Goal: Task Accomplishment & Management: Manage account settings

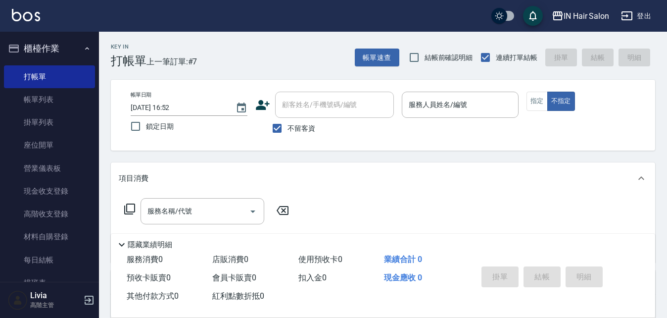
drag, startPoint x: 383, startPoint y: 166, endPoint x: 345, endPoint y: 130, distance: 52.9
click at [345, 130] on div "不留客資" at bounding box center [324, 128] width 139 height 21
drag, startPoint x: 278, startPoint y: 130, endPoint x: 296, endPoint y: 130, distance: 17.8
click at [278, 129] on input "不留客資" at bounding box center [277, 128] width 21 height 21
checkbox input "false"
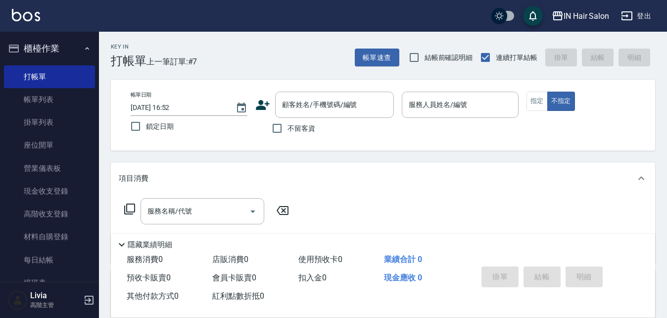
click at [257, 107] on icon at bounding box center [263, 105] width 14 height 10
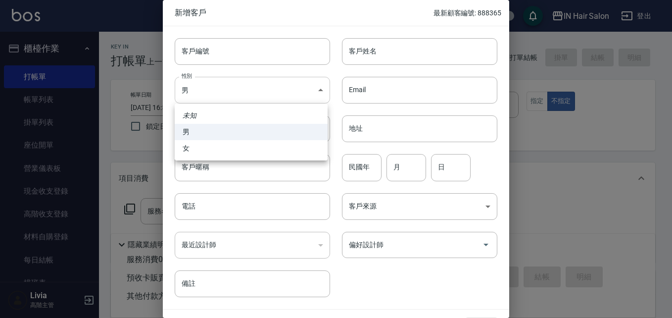
click at [224, 92] on body "IN Hair Salon 登出 櫃檯作業 打帳單 帳單列表 掛單列表 座位開單 營業儀表板 現金收支登錄 高階收支登錄 材料自購登錄 每日結帳 排班表 現場…" at bounding box center [336, 242] width 672 height 484
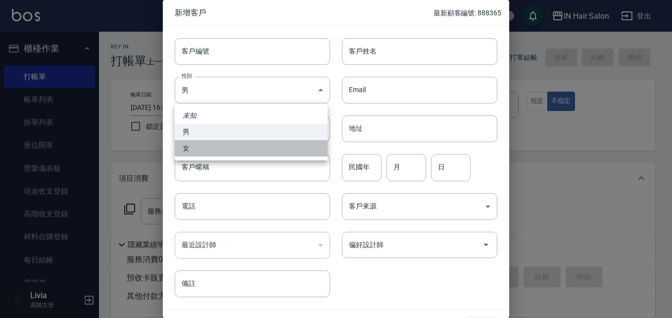
click at [214, 145] on li "女" at bounding box center [251, 148] width 153 height 16
type input "[DEMOGRAPHIC_DATA]"
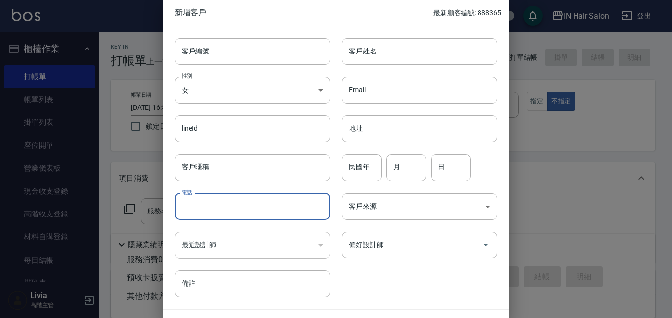
click at [204, 202] on input "電話" at bounding box center [252, 206] width 155 height 27
type input "0965321609"
click at [358, 50] on input "客戶姓名" at bounding box center [419, 51] width 155 height 27
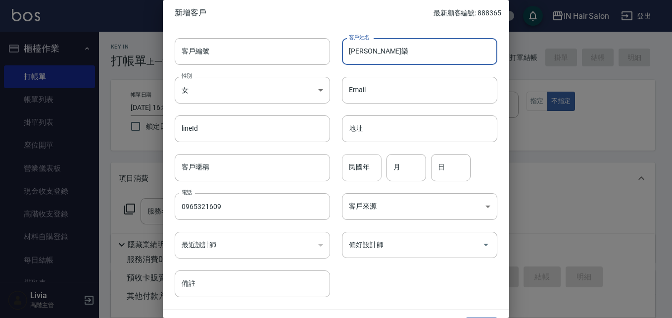
type input "[PERSON_NAME]樂"
click at [369, 170] on input "民國年" at bounding box center [362, 167] width 40 height 27
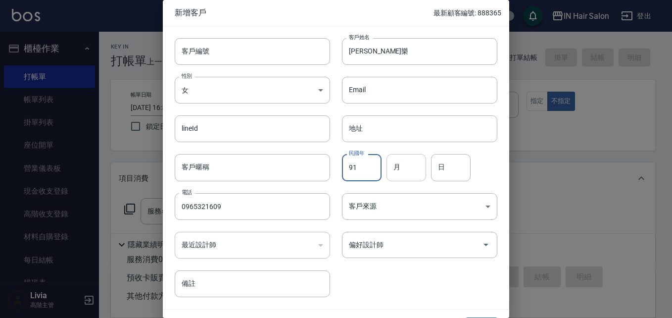
type input "91"
click at [398, 163] on input "月" at bounding box center [407, 167] width 40 height 27
type input "11"
click at [441, 167] on input "日" at bounding box center [451, 167] width 40 height 27
type input "21"
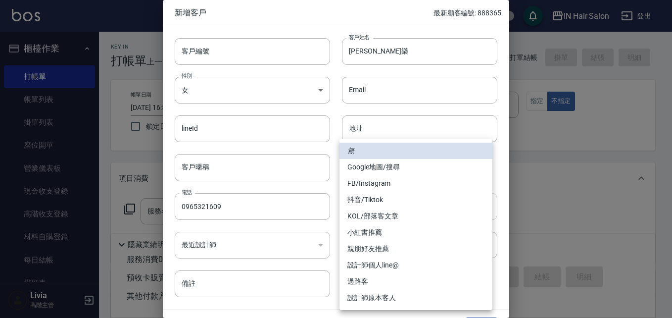
click at [371, 210] on body "IN Hair Salon 登出 櫃檯作業 打帳單 帳單列表 掛單列表 座位開單 營業儀表板 現金收支登錄 高階收支登錄 材料自購登錄 每日結帳 排班表 現場…" at bounding box center [336, 242] width 672 height 484
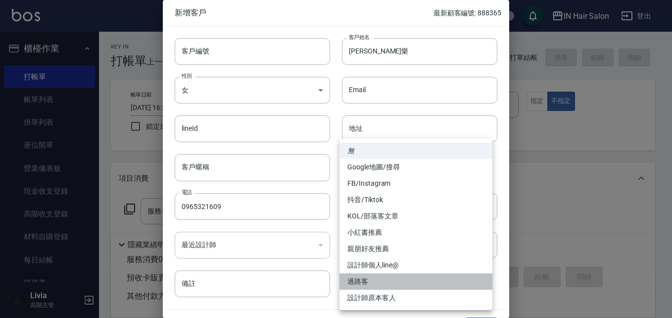
click at [353, 280] on li "過路客" at bounding box center [416, 281] width 153 height 16
type input "過路客"
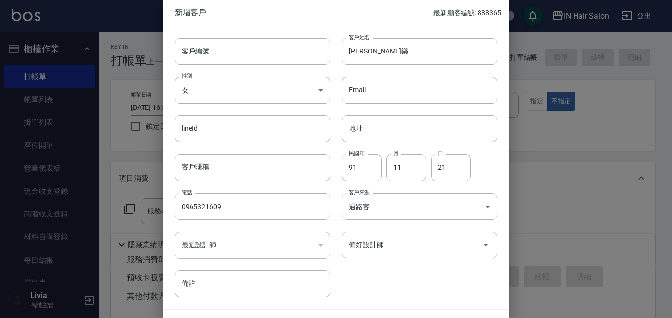
click at [369, 248] on input "偏好設計師" at bounding box center [413, 244] width 132 height 17
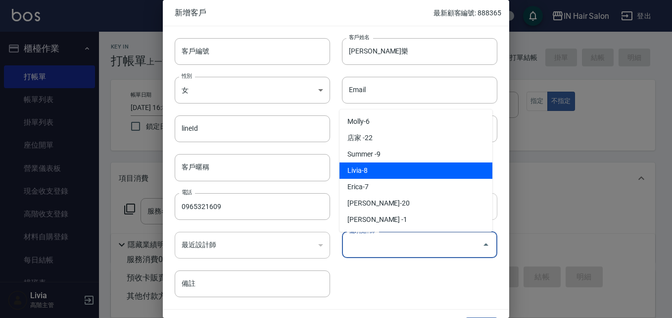
drag, startPoint x: 368, startPoint y: 169, endPoint x: 364, endPoint y: 215, distance: 46.3
click at [369, 171] on li "Livia-8" at bounding box center [416, 170] width 153 height 16
type input "Livia"
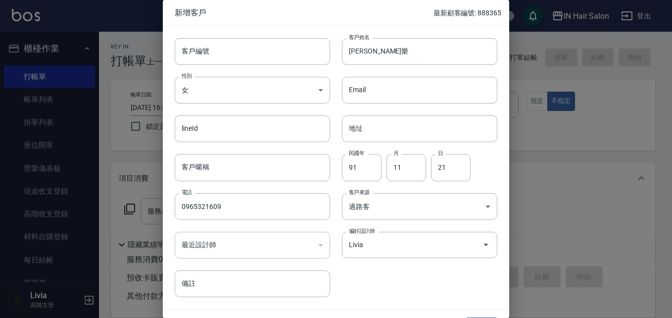
click at [374, 286] on div "客戶編號 客戶編號 客戶姓名 [PERSON_NAME]樂 客戶姓名 性別 女 [DEMOGRAPHIC_DATA] 性別 Email Email lineI…" at bounding box center [330, 161] width 335 height 271
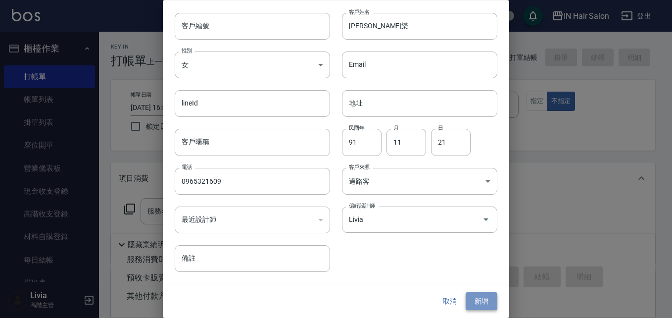
click at [479, 306] on button "新增" at bounding box center [482, 301] width 32 height 18
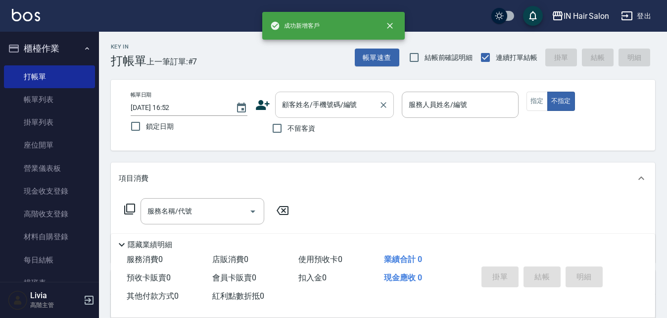
click at [323, 105] on input "顧客姓名/手機號碼/編號" at bounding box center [327, 104] width 95 height 17
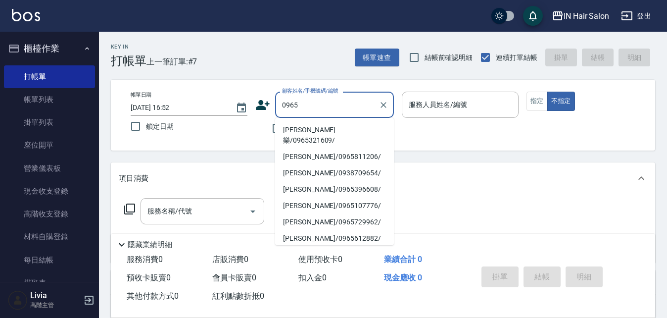
click at [302, 131] on li "[PERSON_NAME]樂/0965321609/" at bounding box center [334, 135] width 119 height 27
type input "[PERSON_NAME]樂/0965321609/"
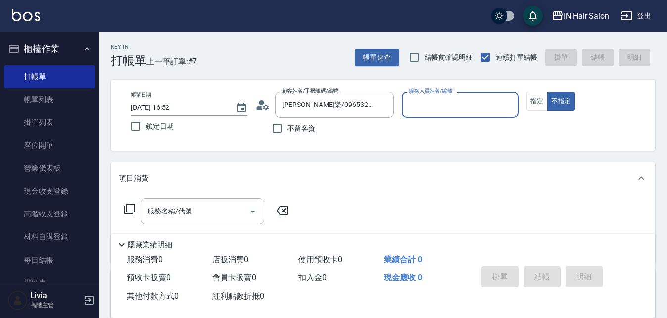
type input "8號店長Livia-8"
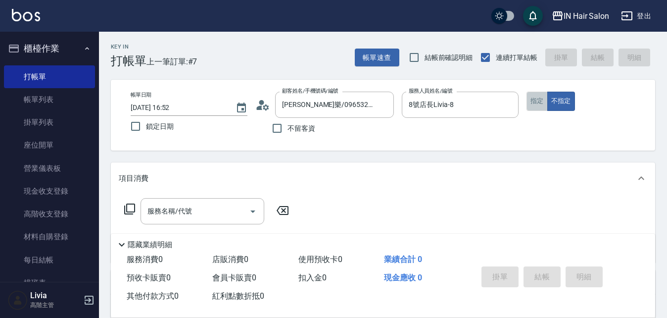
click at [534, 99] on button "指定" at bounding box center [537, 101] width 21 height 19
click at [131, 209] on icon at bounding box center [130, 209] width 12 height 12
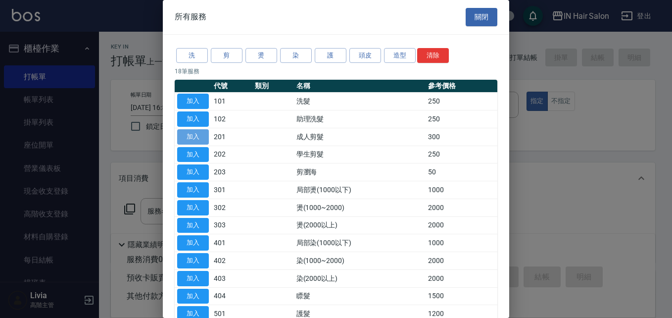
click at [203, 136] on button "加入" at bounding box center [193, 136] width 32 height 15
type input "成人剪髮(201)"
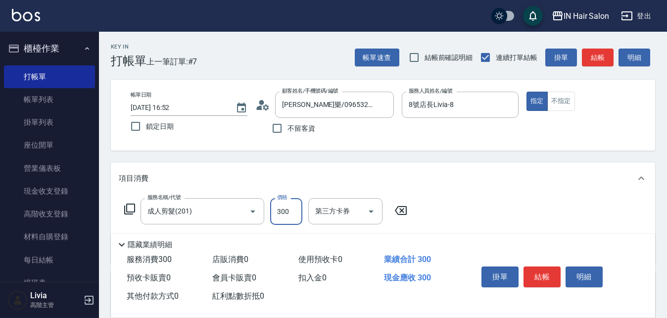
click at [288, 210] on input "300" at bounding box center [286, 211] width 32 height 27
type input "400"
click at [465, 212] on div "服務名稱/代號 成人剪髮(201) 服務名稱/代號 價格 400 價格 第三方卡券 第三方卡券" at bounding box center [383, 228] width 545 height 69
click at [542, 271] on button "結帳" at bounding box center [542, 276] width 37 height 21
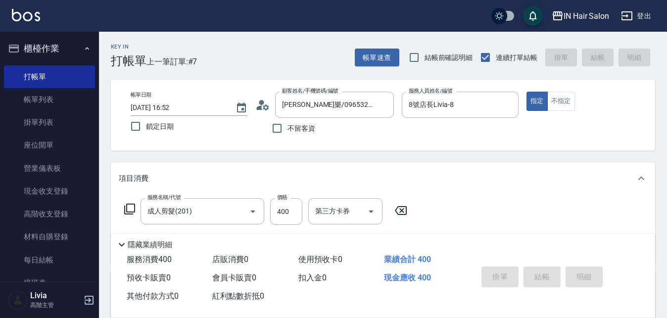
type input "[DATE] 18:59"
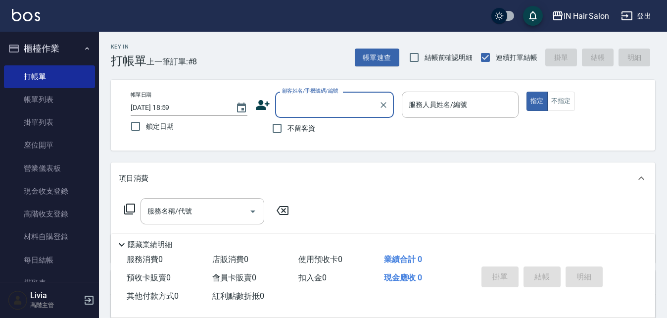
click at [259, 105] on icon at bounding box center [262, 105] width 15 height 15
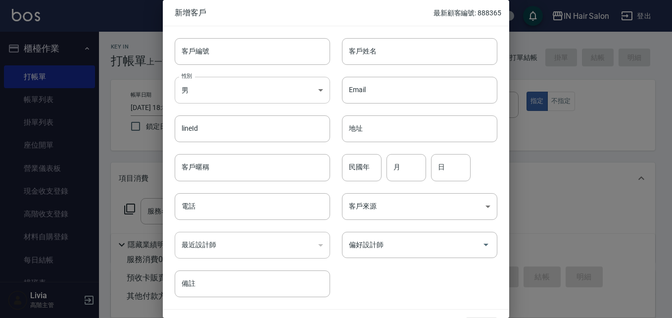
click at [218, 89] on body "IN Hair Salon 登出 櫃檯作業 打帳單 帳單列表 掛單列表 座位開單 營業儀表板 現金收支登錄 高階收支登錄 材料自購登錄 每日結帳 排班表 現場…" at bounding box center [336, 242] width 672 height 484
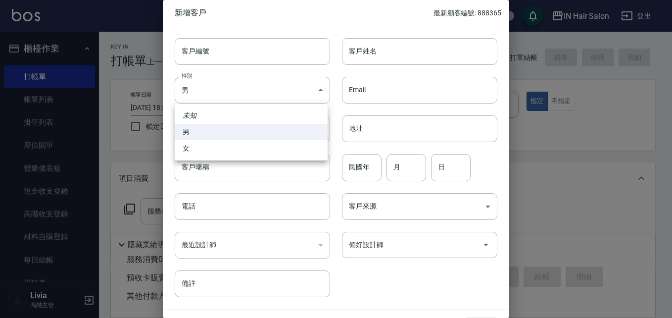
click at [189, 145] on li "女" at bounding box center [251, 148] width 153 height 16
type input "[DEMOGRAPHIC_DATA]"
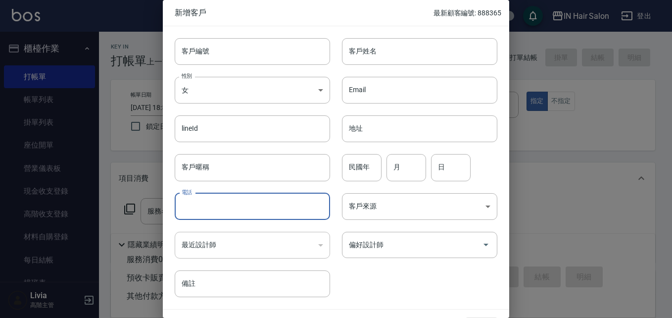
click at [200, 203] on input "電話" at bounding box center [252, 206] width 155 height 27
type input "0939539041"
click at [385, 46] on input "客戶姓名" at bounding box center [419, 51] width 155 height 27
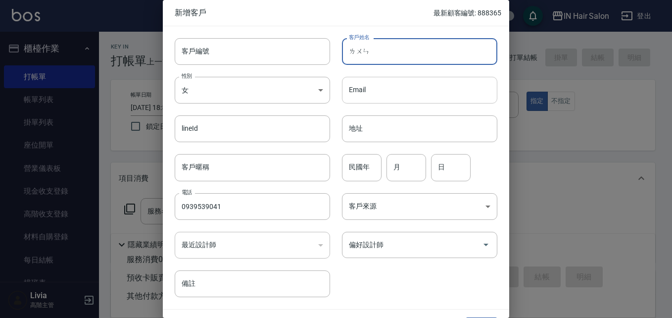
type input "倫"
type input "[PERSON_NAME]"
click at [367, 159] on input "民國年" at bounding box center [362, 167] width 40 height 27
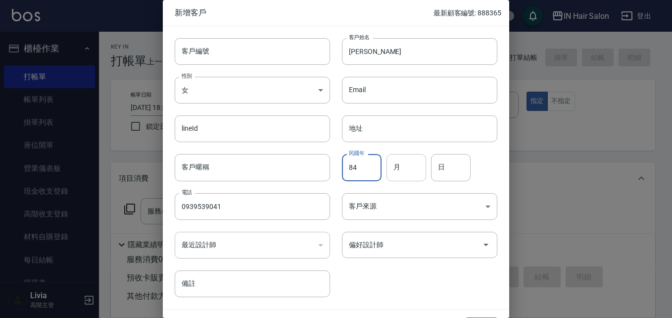
type input "84"
click at [406, 165] on input "月" at bounding box center [407, 167] width 40 height 27
type input "06"
click at [459, 165] on input "日" at bounding box center [451, 167] width 40 height 27
type input "03"
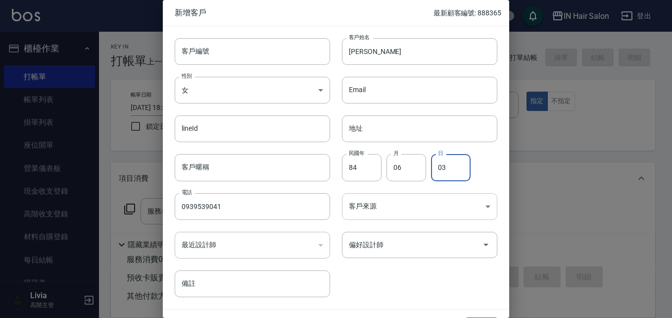
click at [357, 207] on body "IN Hair Salon 登出 櫃檯作業 打帳單 帳單列表 掛單列表 座位開單 營業儀表板 現金收支登錄 高階收支登錄 材料自購登錄 每日結帳 排班表 現場…" at bounding box center [336, 242] width 672 height 484
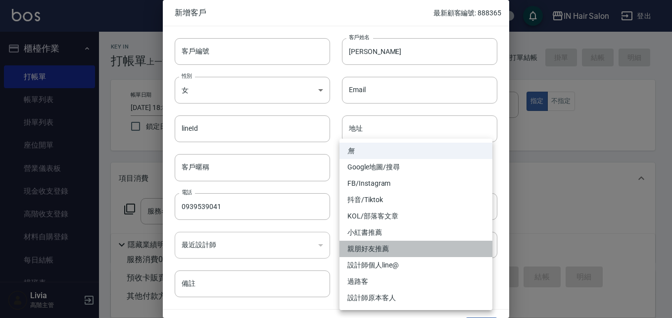
click at [374, 249] on li "親朋好友推薦" at bounding box center [416, 249] width 153 height 16
type input "親朋好友推薦"
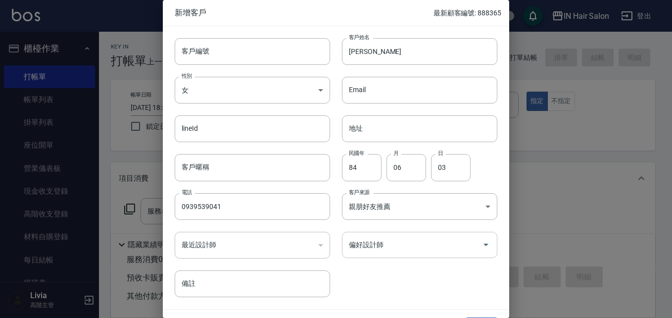
click at [377, 250] on input "偏好設計師" at bounding box center [413, 244] width 132 height 17
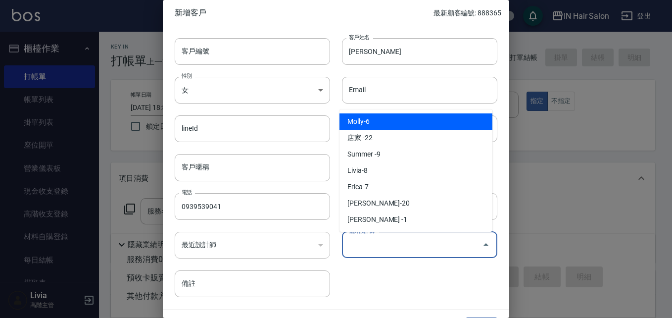
click at [375, 119] on li "Molly-6" at bounding box center [416, 121] width 153 height 16
type input "Molly"
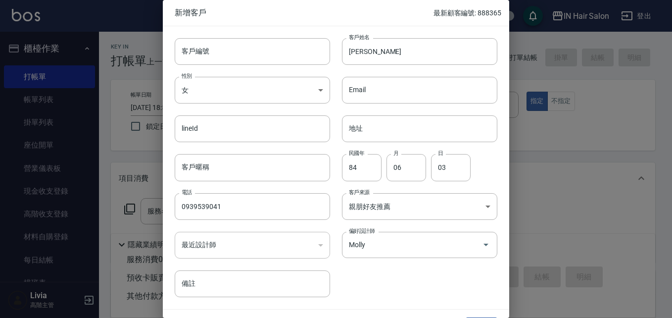
click at [379, 286] on div "客戶編號 客戶編號 客戶姓名 [PERSON_NAME] 客戶姓名 性別 女 [DEMOGRAPHIC_DATA] 性別 Email Email lineId…" at bounding box center [330, 161] width 335 height 271
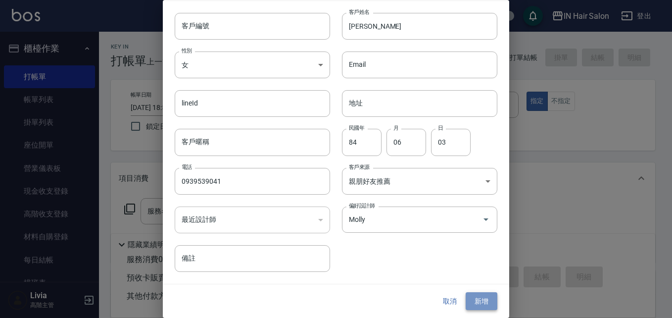
click at [477, 300] on button "新增" at bounding box center [482, 301] width 32 height 18
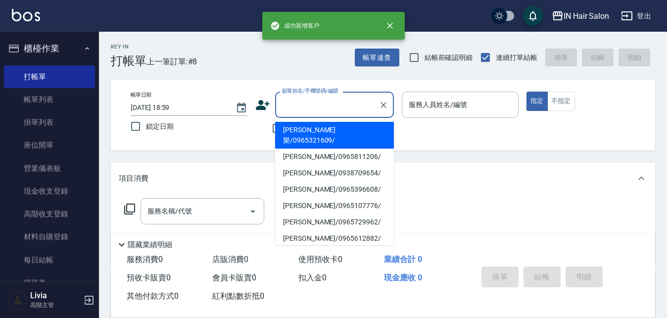
click at [323, 106] on input "顧客姓名/手機號碼/編號" at bounding box center [327, 104] width 95 height 17
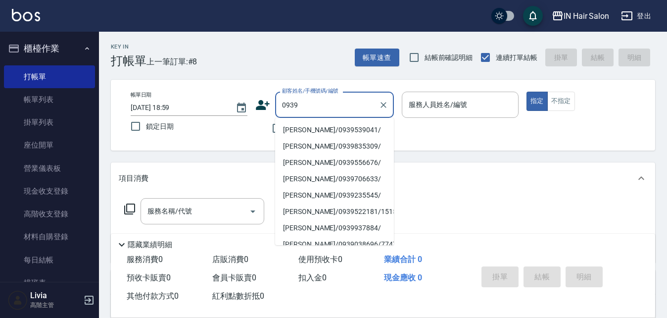
click at [291, 130] on li "[PERSON_NAME]/0939539041/" at bounding box center [334, 130] width 119 height 16
type input "[PERSON_NAME]/0939539041/"
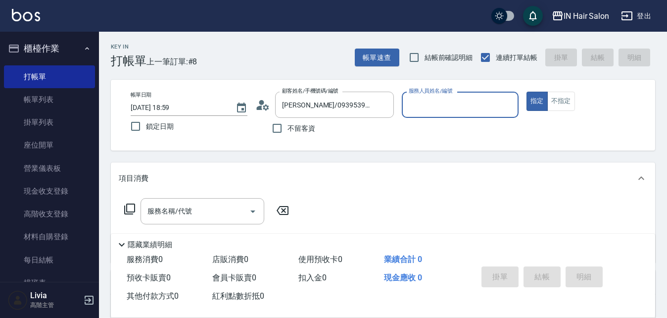
type input "6號設計師[PERSON_NAME]-6"
click at [261, 104] on circle at bounding box center [261, 102] width 5 height 5
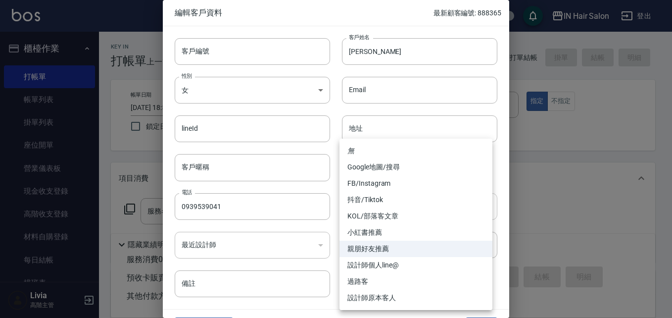
click at [389, 205] on body "IN Hair Salon 登出 櫃檯作業 打帳單 帳單列表 掛單列表 座位開單 營業儀表板 現金收支登錄 高階收支登錄 材料自購登錄 每日結帳 排班表 現場…" at bounding box center [336, 242] width 672 height 484
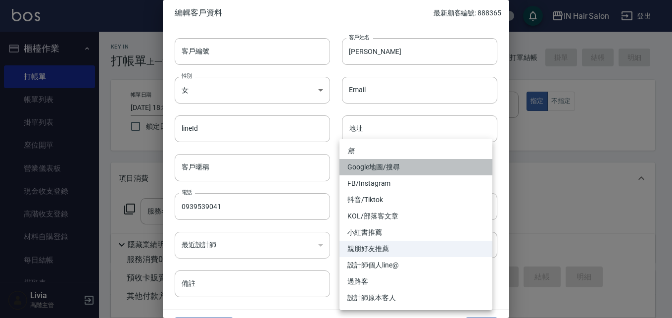
click at [380, 170] on li "Google地圖/搜尋" at bounding box center [416, 167] width 153 height 16
type input "Google地圖/搜尋"
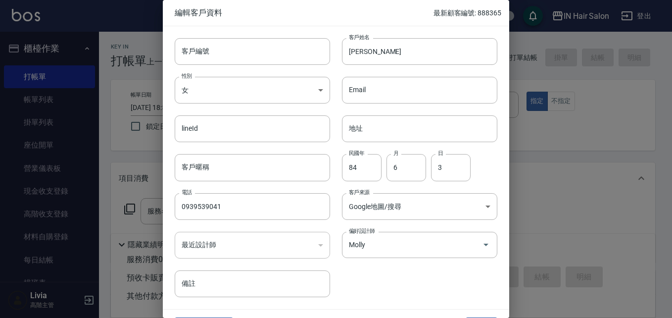
click at [374, 282] on div "客戶編號 客戶編號 客戶姓名 [PERSON_NAME] 客戶姓名 性別 女 [DEMOGRAPHIC_DATA] 性別 Email Email lineId…" at bounding box center [330, 161] width 335 height 271
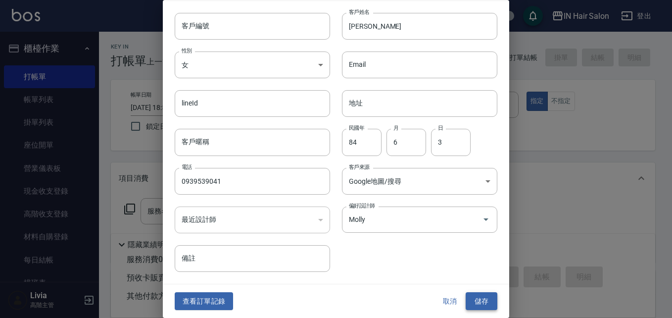
click at [475, 301] on button "儲存" at bounding box center [482, 301] width 32 height 18
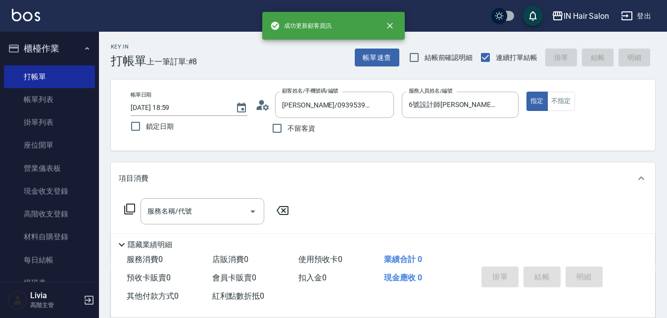
click at [128, 206] on icon at bounding box center [130, 209] width 12 height 12
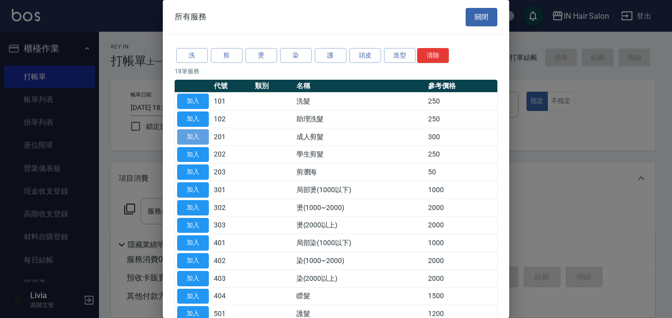
click at [197, 134] on button "加入" at bounding box center [193, 136] width 32 height 15
type input "成人剪髮(201)"
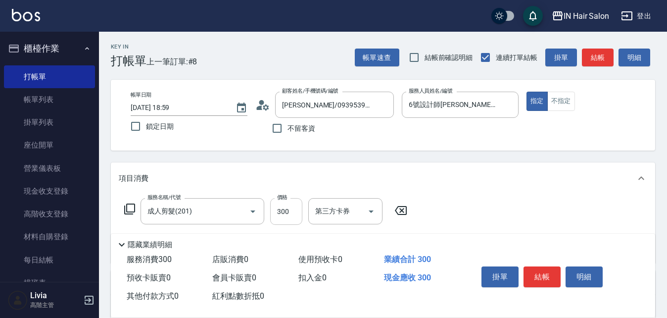
click at [292, 208] on input "300" at bounding box center [286, 211] width 32 height 27
type input "400"
click at [458, 219] on div "服務名稱/代號 成人剪髮(201) 服務名稱/代號 價格 400 價格 第三方卡券 第三方卡券" at bounding box center [383, 228] width 545 height 69
click at [550, 273] on button "結帳" at bounding box center [542, 276] width 37 height 21
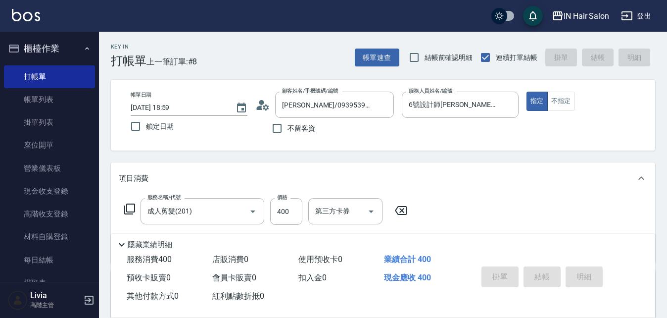
type input "[DATE] 19:00"
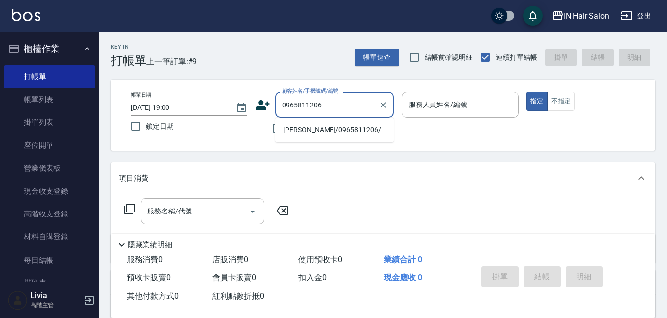
click at [310, 132] on li "[PERSON_NAME]/0965811206/" at bounding box center [334, 130] width 119 height 16
type input "[PERSON_NAME]/0965811206/"
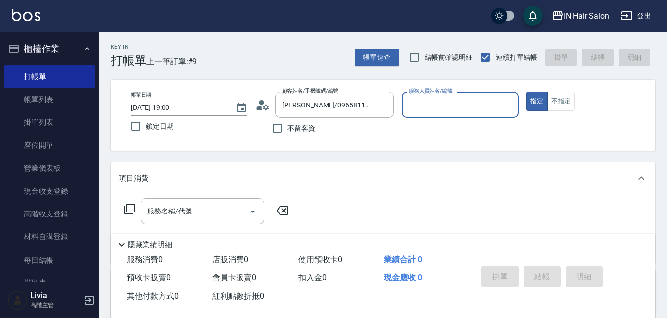
type input "7號設計師[PERSON_NAME]-7"
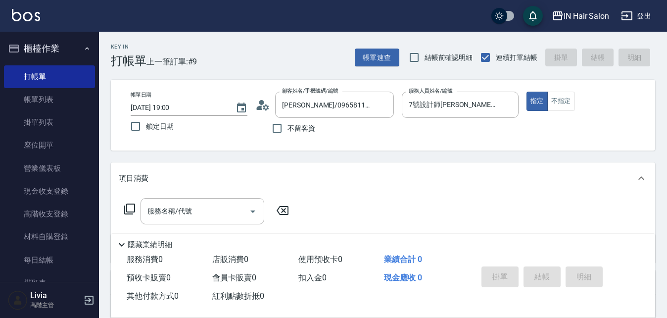
click at [130, 208] on icon at bounding box center [130, 209] width 12 height 12
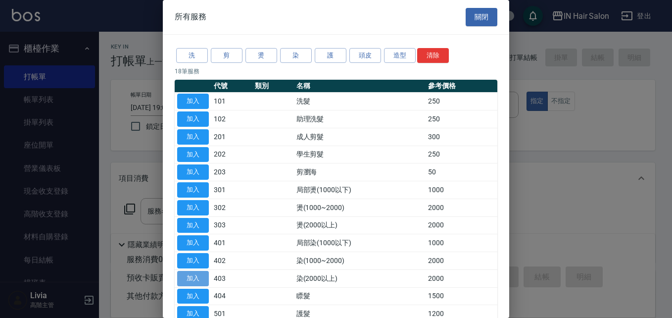
click at [193, 275] on button "加入" at bounding box center [193, 278] width 32 height 15
type input "染(2000以上)(403)"
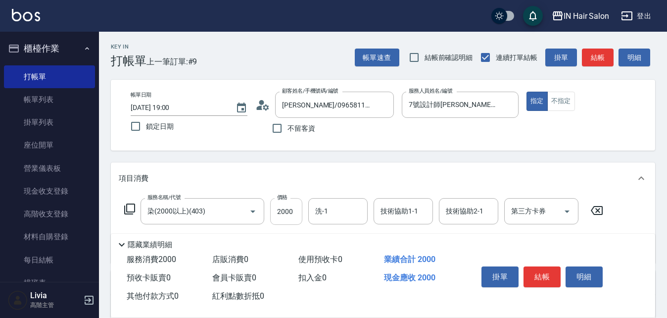
click at [289, 208] on input "2000" at bounding box center [286, 211] width 32 height 27
type input "2300"
click at [548, 272] on button "結帳" at bounding box center [542, 276] width 37 height 21
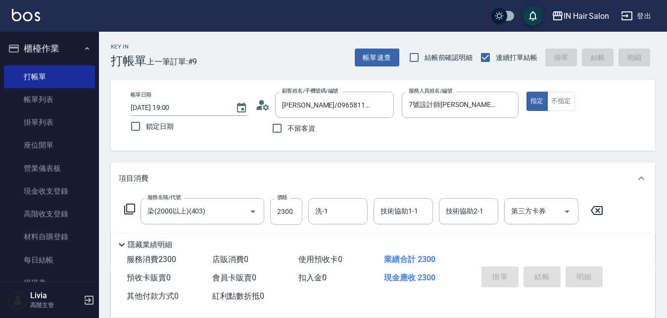
type input "[DATE] 19:01"
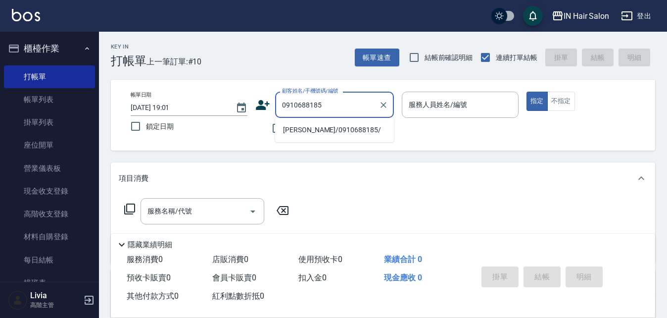
click at [313, 128] on li "[PERSON_NAME]/0910688185/" at bounding box center [334, 130] width 119 height 16
type input "[PERSON_NAME]/0910688185/"
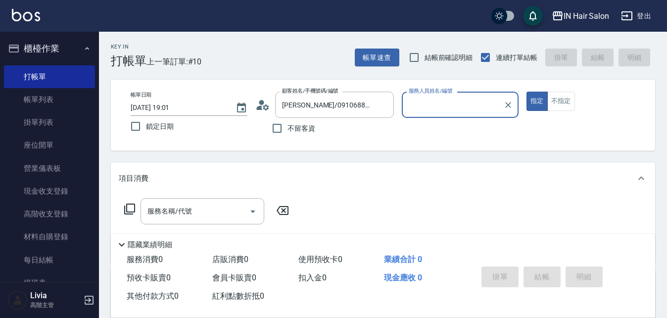
type input "8號店長Livia-8"
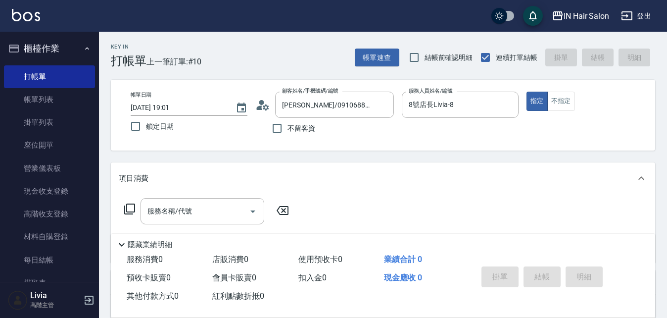
click at [131, 206] on icon at bounding box center [130, 209] width 12 height 12
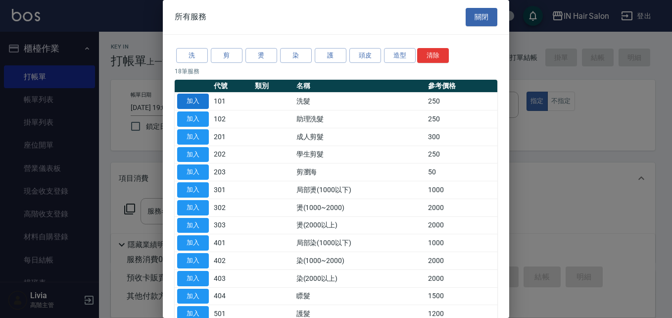
click at [195, 99] on button "加入" at bounding box center [193, 101] width 32 height 15
type input "洗髮(101)"
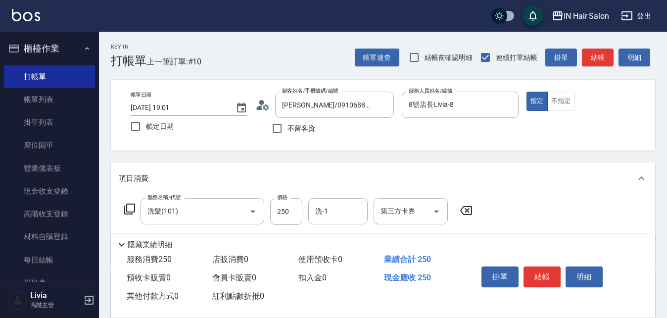
click at [130, 210] on icon at bounding box center [130, 209] width 12 height 12
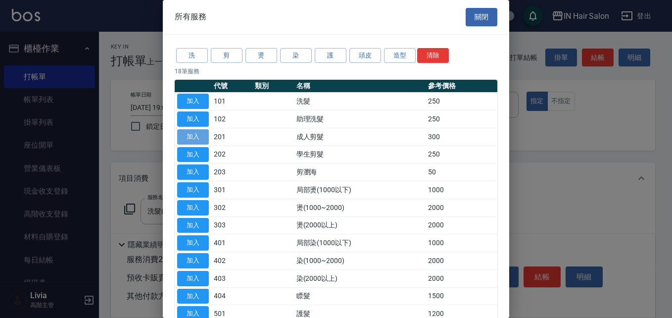
click at [192, 135] on button "加入" at bounding box center [193, 136] width 32 height 15
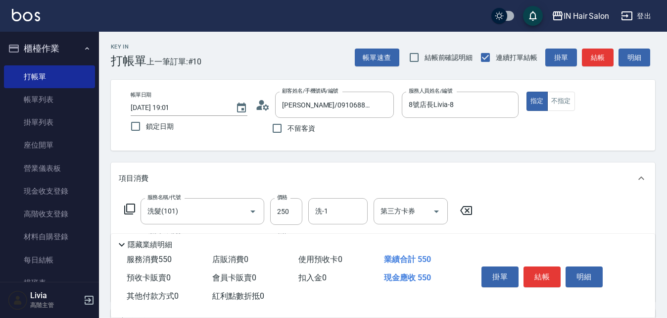
click at [130, 209] on icon at bounding box center [130, 209] width 12 height 12
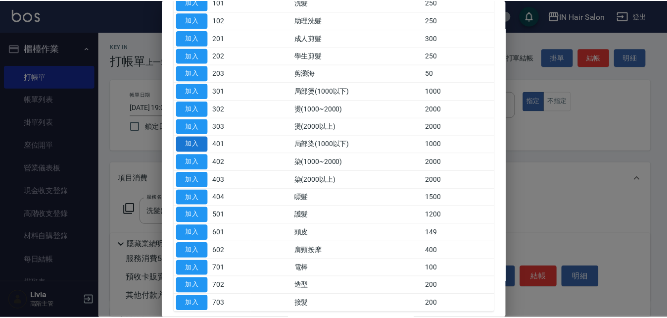
scroll to position [99, 0]
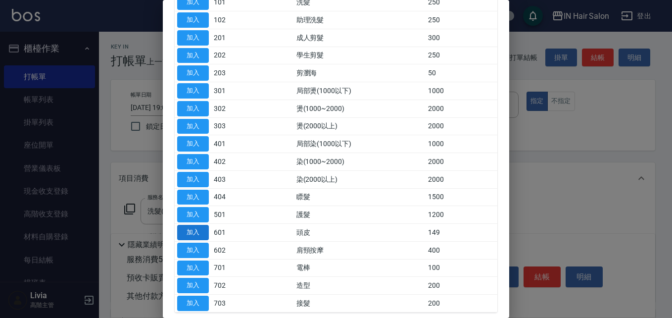
click at [196, 230] on button "加入" at bounding box center [193, 232] width 32 height 15
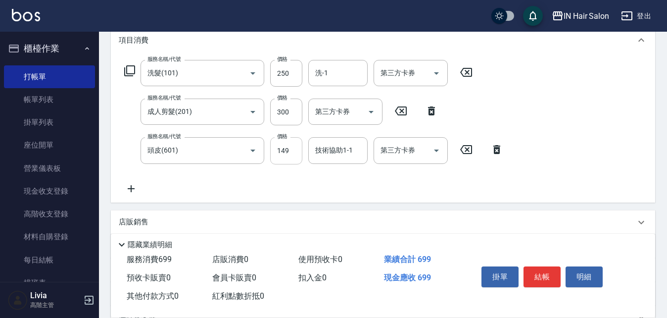
scroll to position [149, 0]
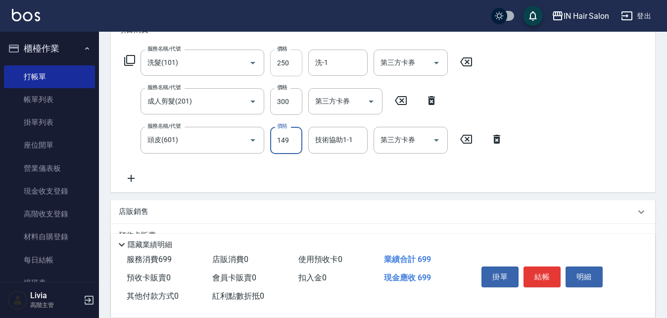
click at [290, 67] on input "250" at bounding box center [286, 63] width 32 height 27
type input "300"
click at [265, 121] on div "服務名稱/代號 洗髮(101) 服務名稱/代號 價格 300 價格 洗-1 洗-1 第三方卡券 第三方卡券 服務名稱/代號 成人剪髮(201) 服務名稱/代號…" at bounding box center [314, 117] width 391 height 134
click at [299, 100] on input "300" at bounding box center [286, 101] width 32 height 27
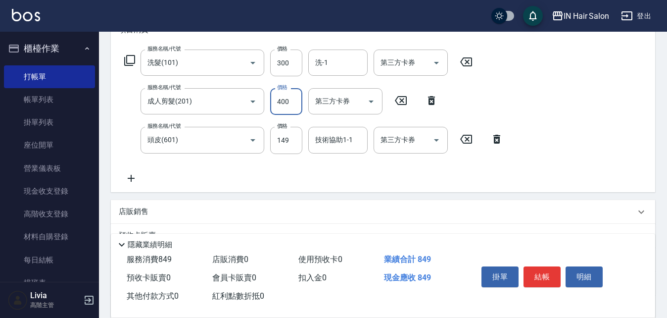
type input "400"
drag, startPoint x: 252, startPoint y: 168, endPoint x: 264, endPoint y: 156, distance: 16.8
click at [252, 168] on div "服務名稱/代號 洗髮(101) 服務名稱/代號 價格 300 價格 洗-1 洗-1 第三方卡券 第三方卡券 服務名稱/代號 成人剪髮(201) 服務名稱/代號…" at bounding box center [314, 117] width 391 height 134
click at [291, 139] on input "149" at bounding box center [286, 140] width 32 height 27
type input "50"
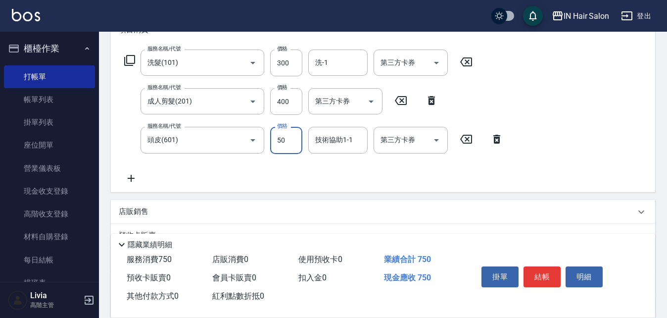
drag, startPoint x: 247, startPoint y: 177, endPoint x: 253, endPoint y: 177, distance: 5.9
click at [247, 177] on div "服務名稱/代號 洗髮(101) 服務名稱/代號 價格 300 價格 洗-1 洗-1 第三方卡券 第三方卡券 服務名稱/代號 成人剪髮(201) 服務名稱/代號…" at bounding box center [314, 117] width 391 height 134
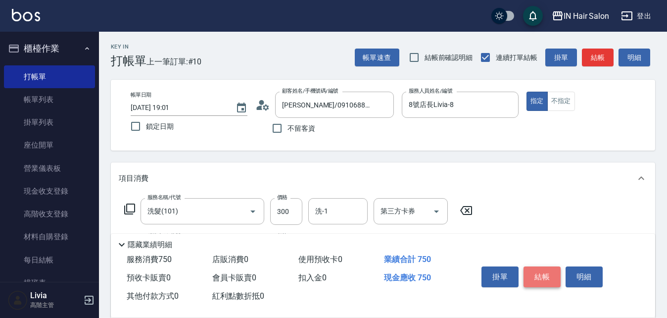
click at [546, 269] on button "結帳" at bounding box center [542, 276] width 37 height 21
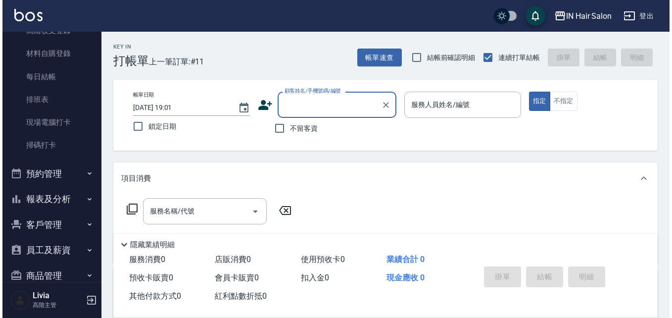
scroll to position [198, 0]
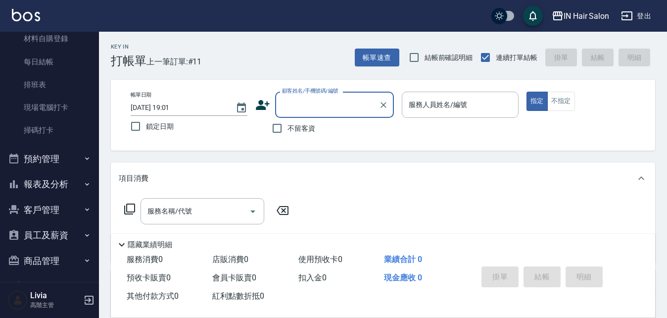
click at [49, 213] on button "客戶管理" at bounding box center [49, 210] width 91 height 26
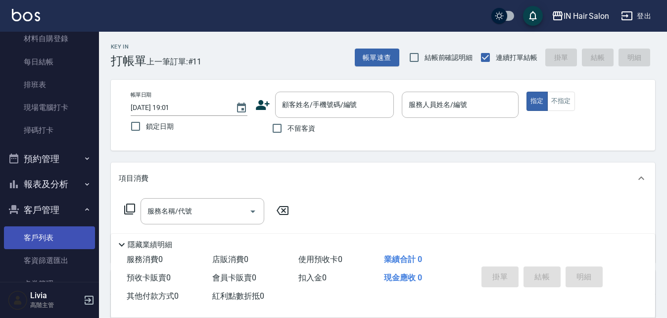
click at [49, 237] on link "客戶列表" at bounding box center [49, 237] width 91 height 23
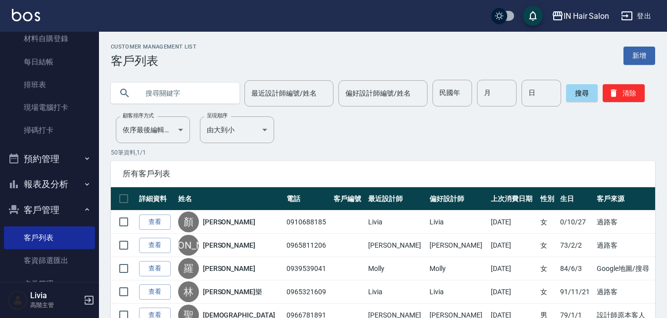
click at [170, 89] on input "text" at bounding box center [185, 93] width 93 height 27
type input "0931059457"
click at [579, 88] on button "搜尋" at bounding box center [582, 93] width 32 height 18
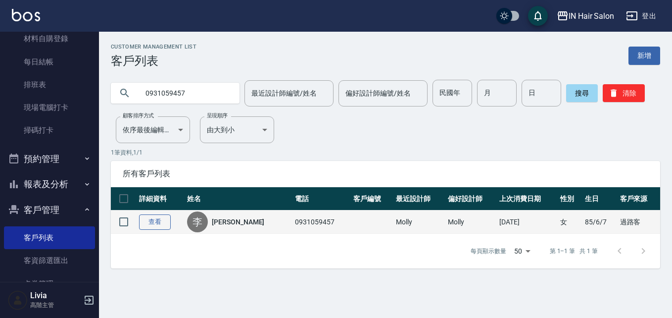
click at [151, 218] on link "查看" at bounding box center [155, 221] width 32 height 15
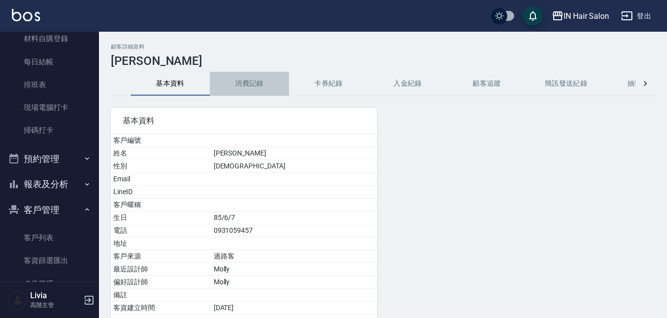
click at [255, 82] on button "消費記錄" at bounding box center [249, 84] width 79 height 24
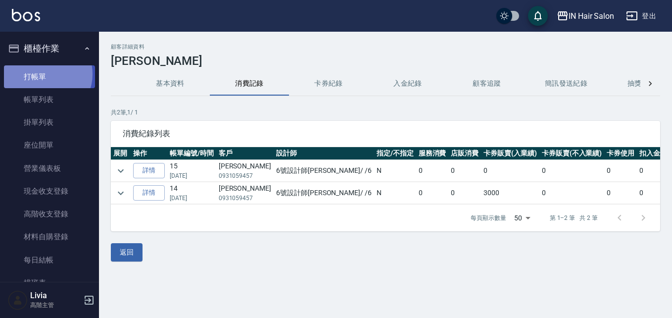
click at [45, 74] on link "打帳單" at bounding box center [49, 76] width 91 height 23
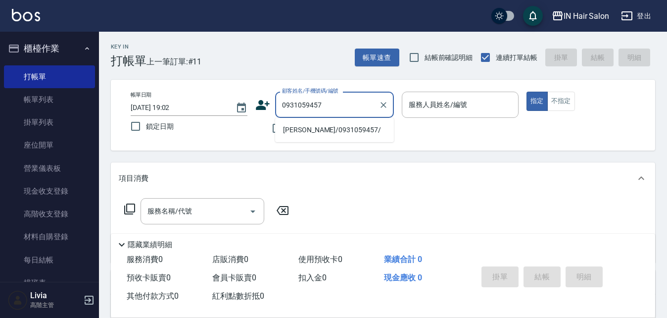
click at [311, 133] on li "[PERSON_NAME]/0931059457/" at bounding box center [334, 130] width 119 height 16
type input "[PERSON_NAME]/0931059457/"
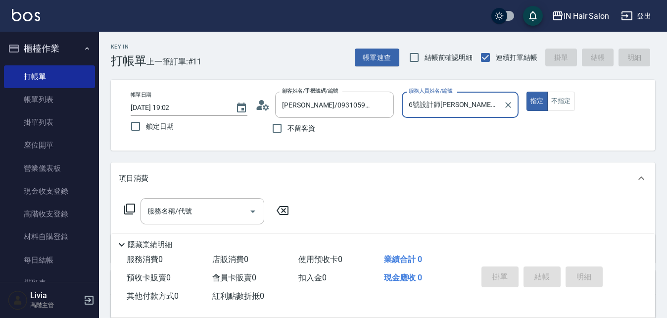
type input "6號設計師[PERSON_NAME]-6"
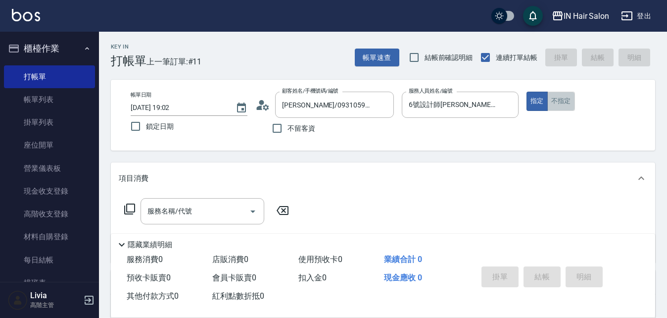
click at [556, 103] on button "不指定" at bounding box center [562, 101] width 28 height 19
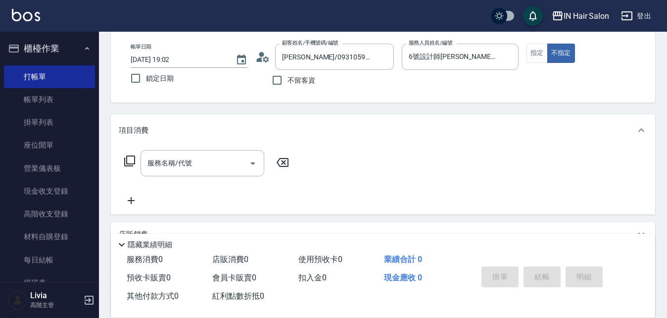
scroll to position [149, 0]
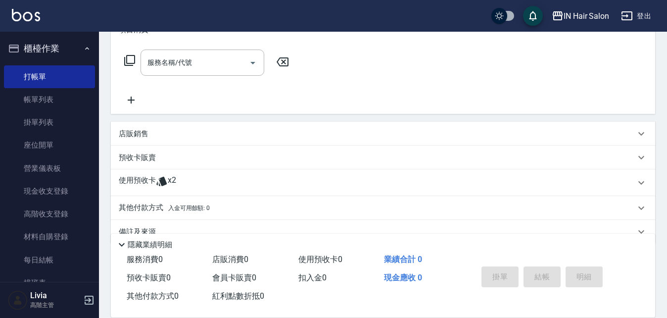
click at [142, 179] on p "使用預收卡" at bounding box center [137, 182] width 37 height 15
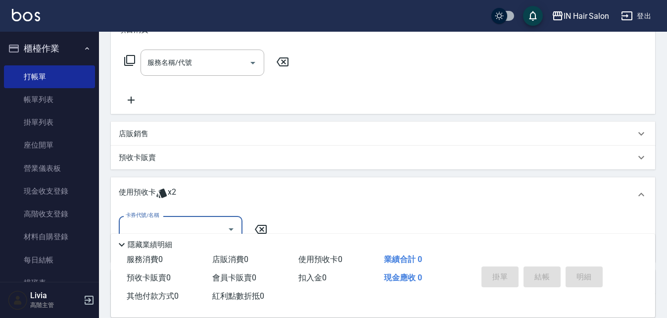
scroll to position [198, 0]
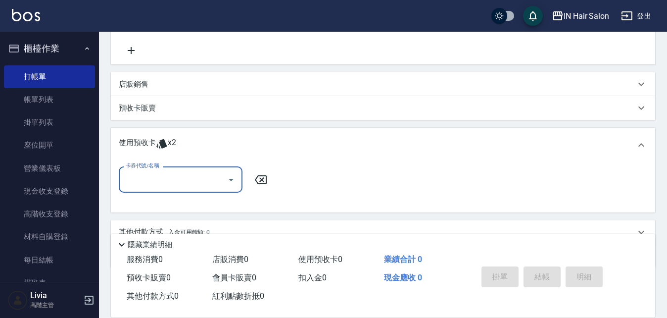
click at [188, 173] on input "卡券代號/名稱" at bounding box center [173, 179] width 100 height 17
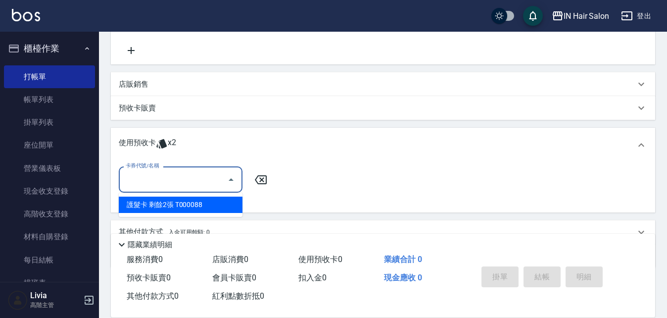
click at [173, 203] on div "護髮卡 剩餘2張 T000088" at bounding box center [181, 205] width 124 height 16
type input "護髮卡 T000088"
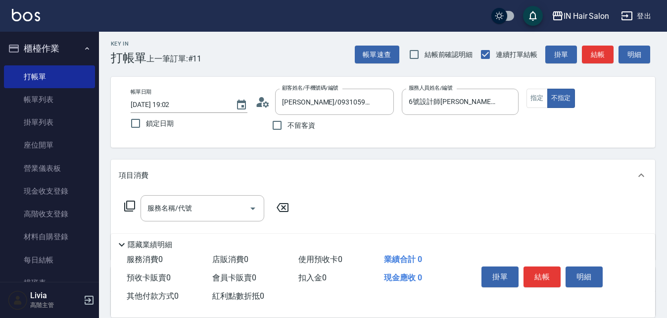
scroll to position [0, 0]
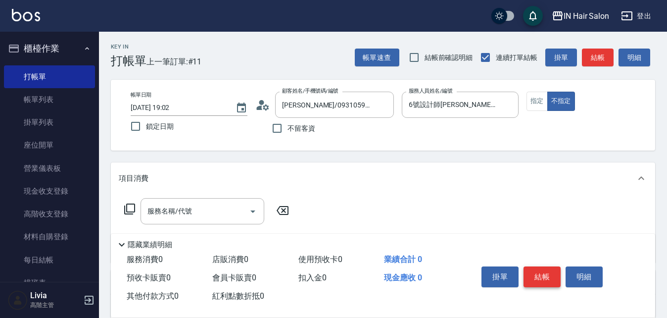
click at [543, 270] on button "結帳" at bounding box center [542, 276] width 37 height 21
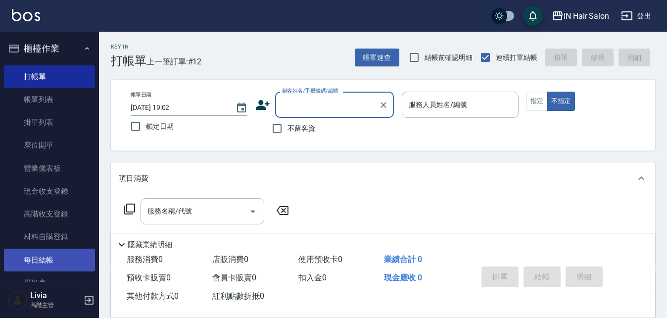
click at [50, 261] on link "每日結帳" at bounding box center [49, 260] width 91 height 23
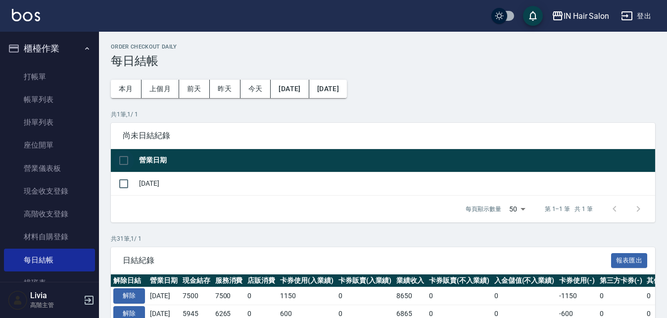
click at [126, 160] on input "checkbox" at bounding box center [123, 160] width 21 height 21
checkbox input "true"
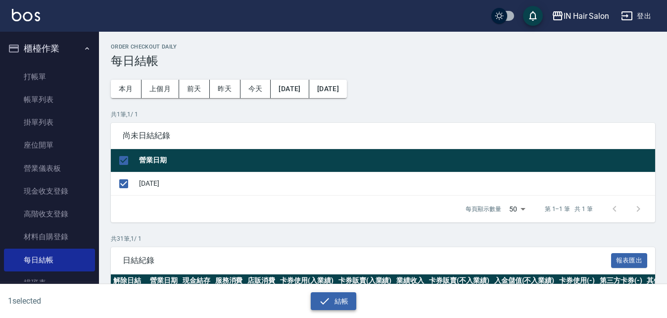
click at [337, 304] on button "結帳" at bounding box center [334, 301] width 46 height 18
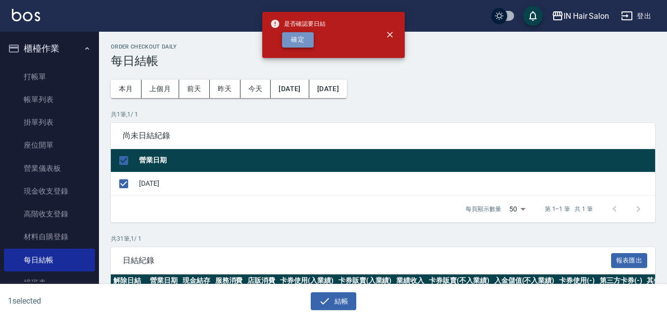
click at [303, 43] on button "確定" at bounding box center [298, 39] width 32 height 15
checkbox input "false"
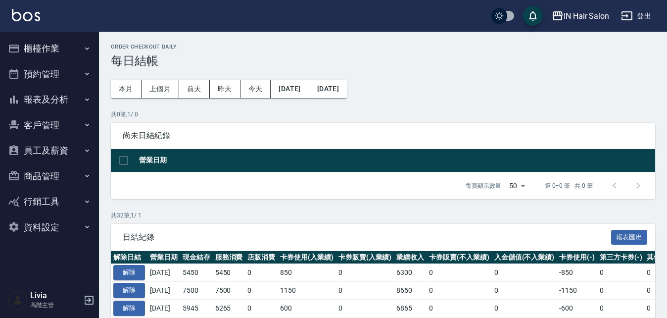
scroll to position [33, 0]
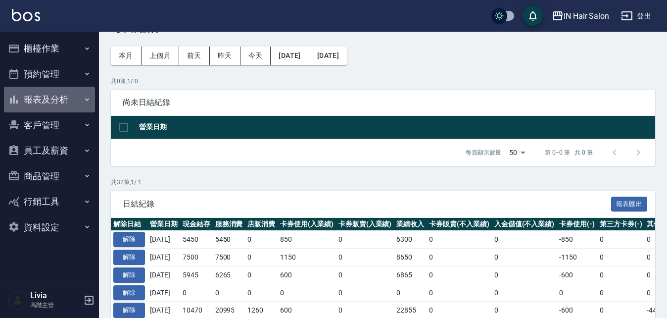
click at [66, 99] on button "報表及分析" at bounding box center [49, 100] width 91 height 26
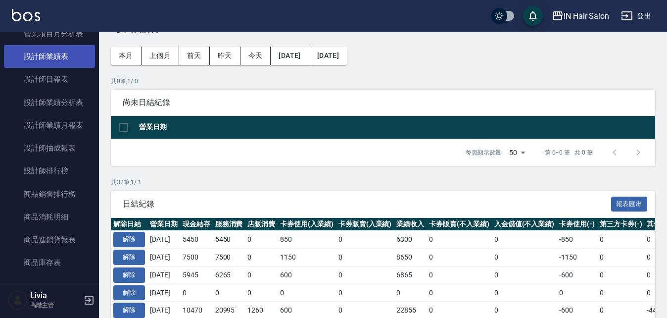
scroll to position [396, 0]
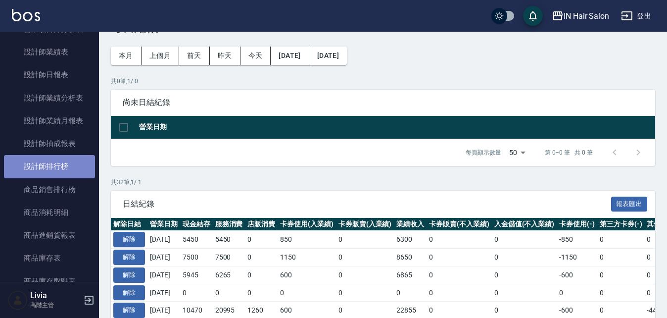
click at [59, 162] on link "設計師排行榜" at bounding box center [49, 166] width 91 height 23
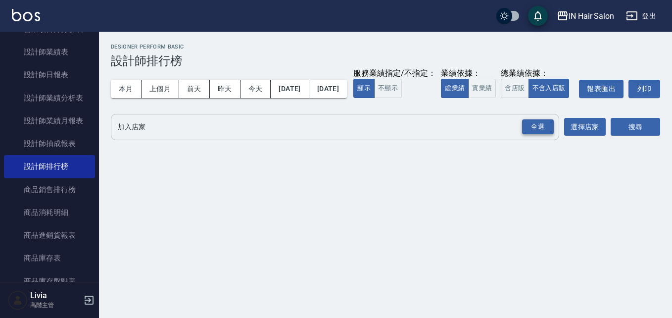
drag, startPoint x: 541, startPoint y: 147, endPoint x: 497, endPoint y: 140, distance: 44.0
click at [538, 135] on div "全選" at bounding box center [538, 126] width 32 height 15
click at [254, 87] on button "今天" at bounding box center [256, 89] width 31 height 18
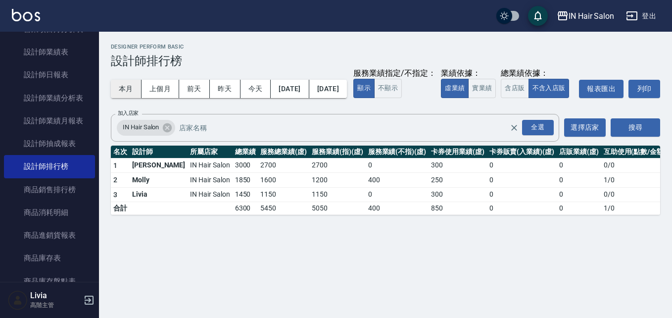
click at [124, 89] on button "本月" at bounding box center [126, 89] width 31 height 18
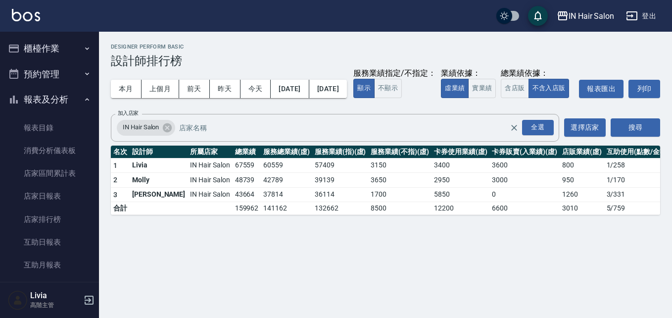
click at [57, 42] on button "櫃檯作業" at bounding box center [49, 49] width 91 height 26
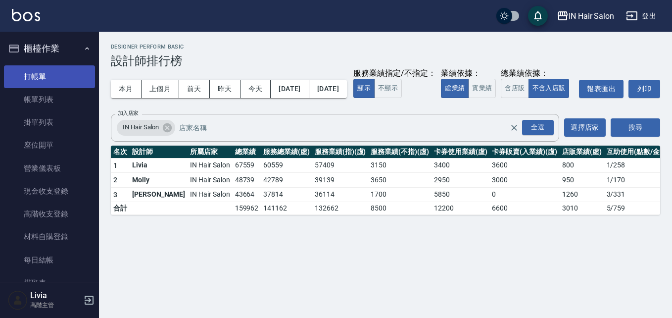
click at [47, 73] on link "打帳單" at bounding box center [49, 76] width 91 height 23
